Goal: Information Seeking & Learning: Learn about a topic

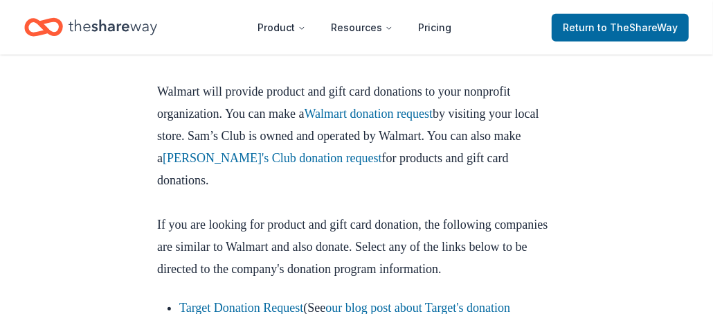
scroll to position [692, 0]
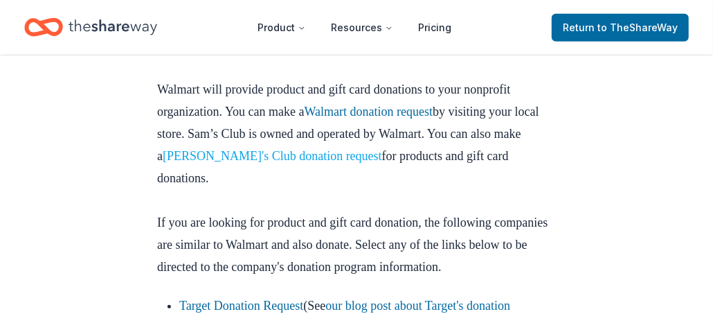
click at [259, 152] on link "[PERSON_NAME]'s Club donation request" at bounding box center [273, 156] width 220 height 14
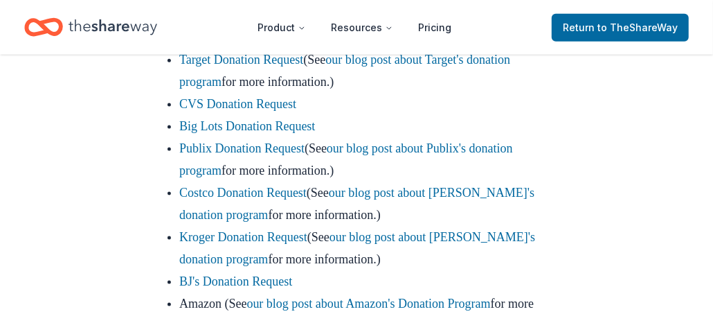
scroll to position [969, 0]
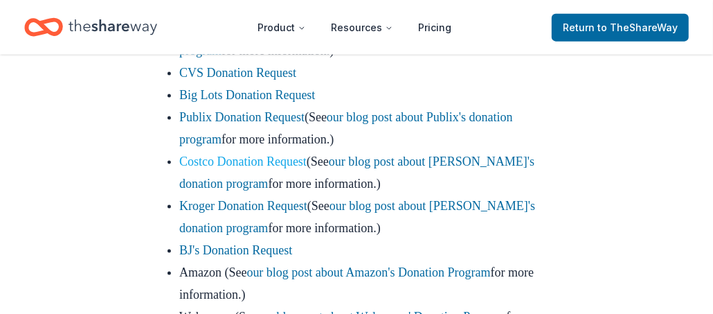
click at [229, 168] on link "Costco Donation Request" at bounding box center [242, 161] width 127 height 14
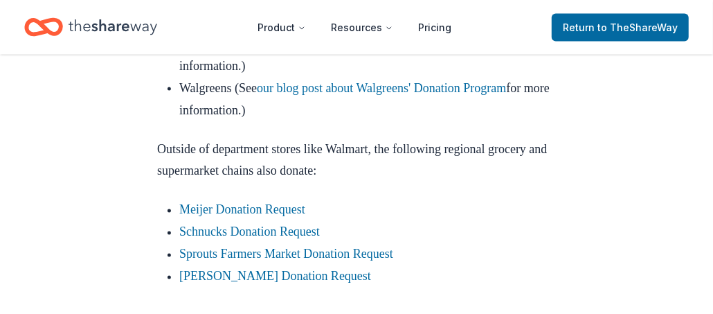
scroll to position [1177, 0]
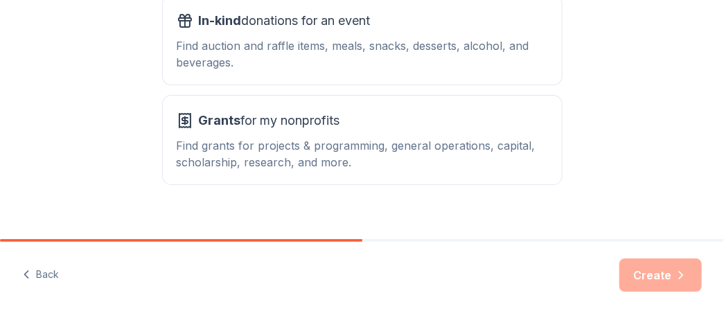
scroll to position [319, 0]
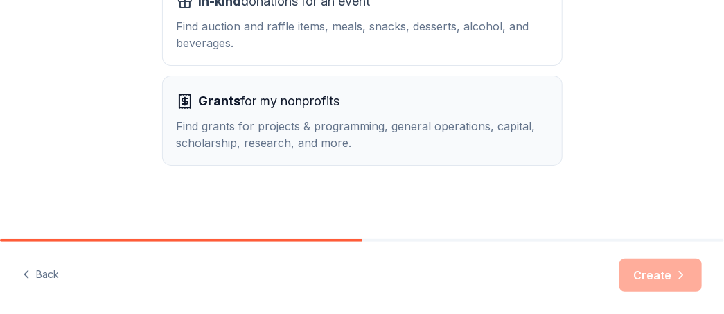
click at [258, 131] on div "Find grants for projects & programming, general operations, capital, scholarshi…" at bounding box center [362, 134] width 371 height 33
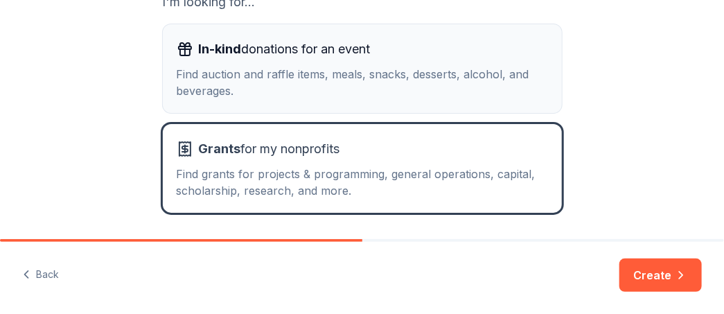
scroll to position [250, 0]
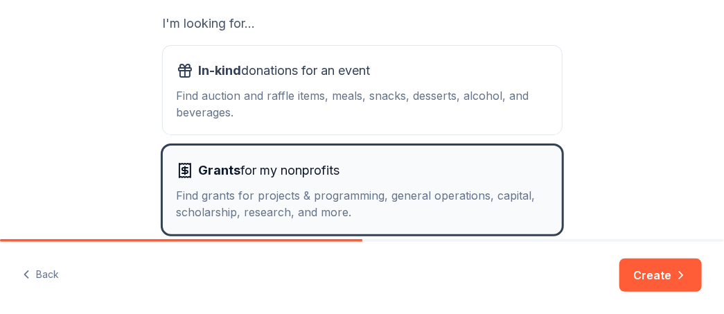
click at [287, 199] on div "Find grants for projects & programming, general operations, capital, scholarshi…" at bounding box center [362, 203] width 371 height 33
